Goal: Task Accomplishment & Management: Use online tool/utility

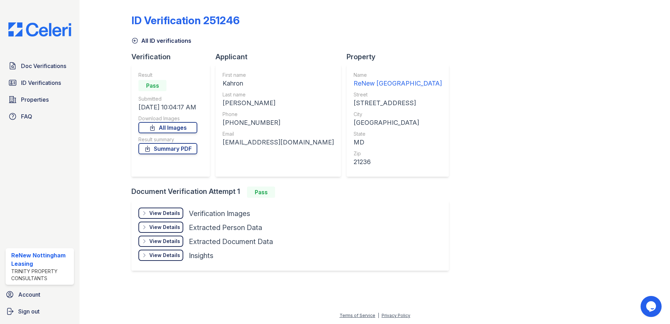
click at [132, 42] on icon at bounding box center [134, 40] width 7 height 7
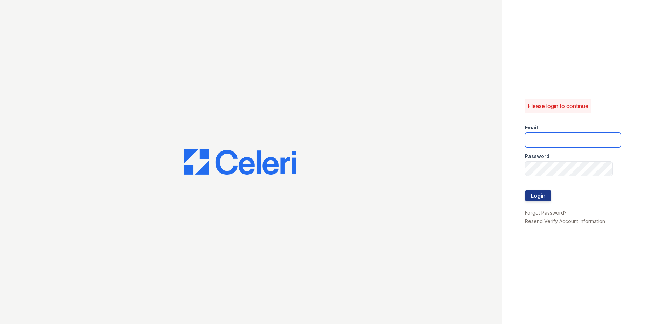
type input "[EMAIL_ADDRESS][DOMAIN_NAME]"
click at [537, 197] on button "Login" at bounding box center [538, 195] width 26 height 11
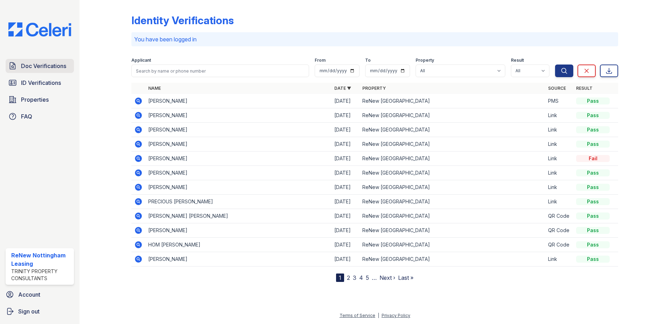
click at [53, 63] on span "Doc Verifications" at bounding box center [43, 66] width 45 height 8
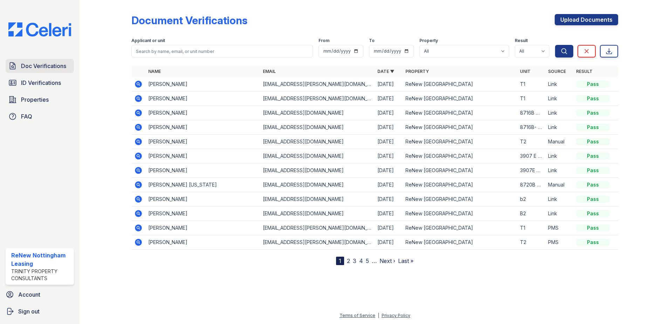
click at [47, 68] on span "Doc Verifications" at bounding box center [43, 66] width 45 height 8
click at [49, 89] on link "ID Verifications" at bounding box center [40, 83] width 68 height 14
